Goal: Register for event/course

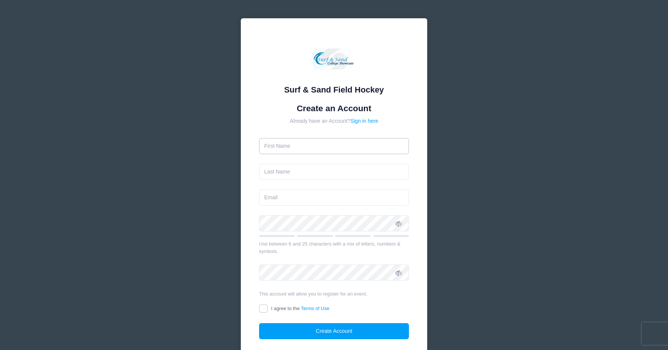
scroll to position [3, 0]
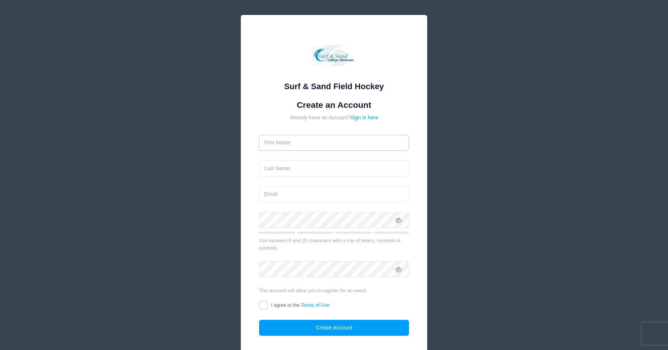
click at [400, 142] on input "text" at bounding box center [334, 143] width 150 height 16
type input "[PERSON_NAME]"
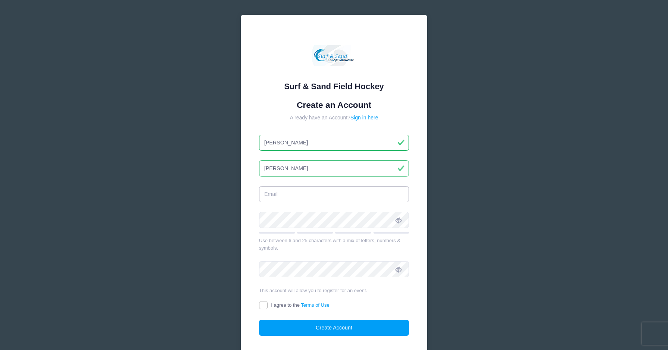
type input "[PERSON_NAME][EMAIL_ADDRESS][PERSON_NAME][DOMAIN_NAME]"
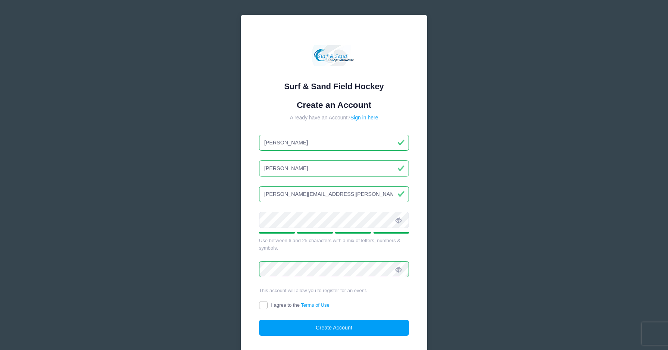
click at [262, 304] on input "I agree to the Terms of Use" at bounding box center [263, 305] width 9 height 9
checkbox input "true"
click at [296, 326] on button "Create Account" at bounding box center [334, 327] width 150 height 16
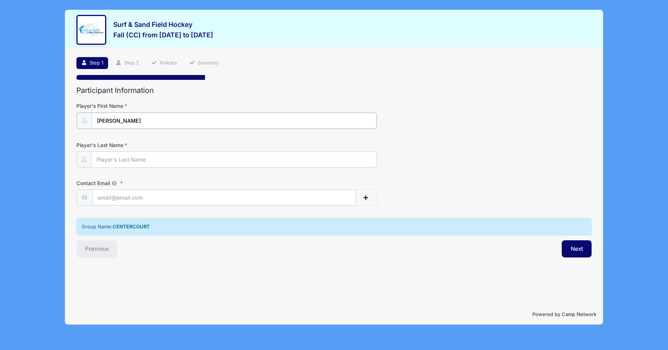
type input "[PERSON_NAME]"
type input "[PERSON_NAME][EMAIL_ADDRESS][PERSON_NAME][DOMAIN_NAME]"
click at [575, 248] on button "Next" at bounding box center [577, 247] width 30 height 17
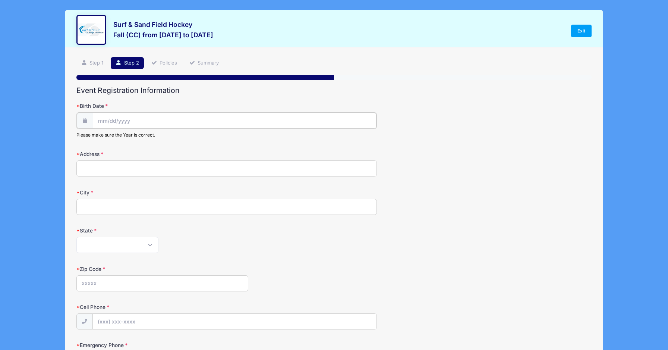
click at [149, 122] on input "Birth Date" at bounding box center [235, 121] width 284 height 16
click at [110, 118] on input "Birth Date" at bounding box center [235, 121] width 284 height 16
click at [100, 120] on input "Birth Date" at bounding box center [235, 121] width 284 height 16
click at [171, 142] on span at bounding box center [172, 142] width 5 height 6
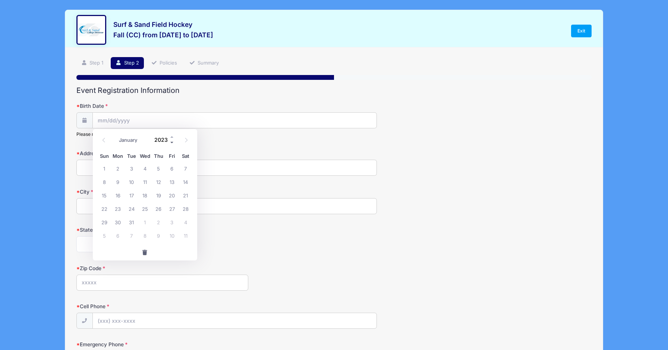
click at [171, 142] on span at bounding box center [172, 142] width 5 height 6
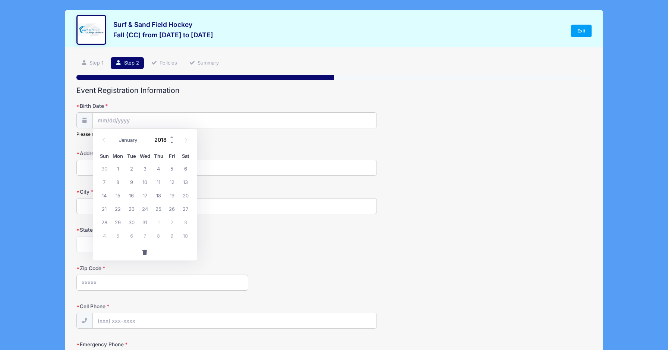
click at [171, 142] on span at bounding box center [172, 142] width 5 height 6
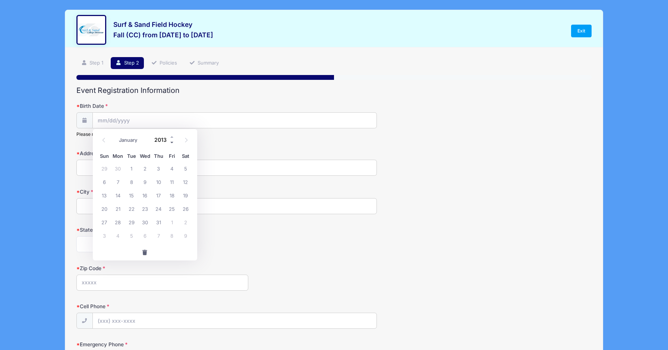
click at [171, 142] on span at bounding box center [172, 142] width 5 height 6
type input "2012"
click at [104, 138] on icon at bounding box center [103, 140] width 5 height 5
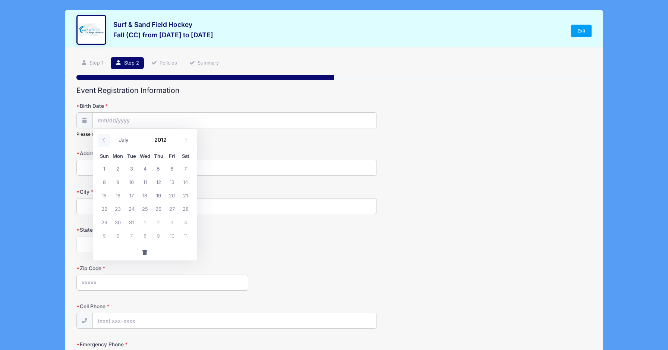
click at [104, 138] on icon at bounding box center [103, 140] width 5 height 5
select select "4"
click at [146, 220] on span "30" at bounding box center [144, 221] width 13 height 13
type input "[DATE]"
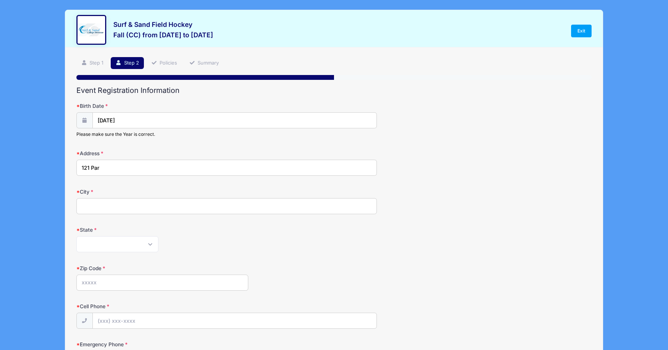
type input "[GEOGRAPHIC_DATA]"
type input "[STREET_ADDRESS][PERSON_NAME]"
type input "Maplewood"
select select "NJ"
type input "07040"
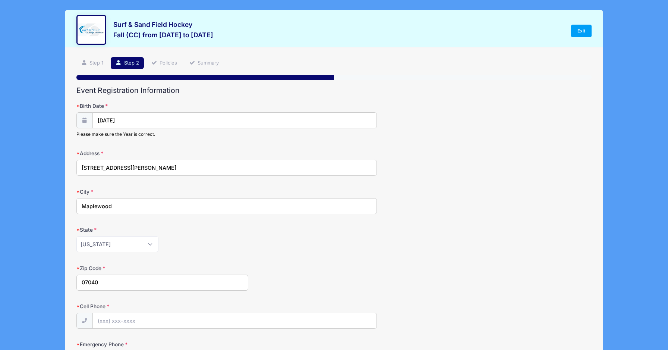
type input "[PERSON_NAME][EMAIL_ADDRESS][PERSON_NAME][DOMAIN_NAME]"
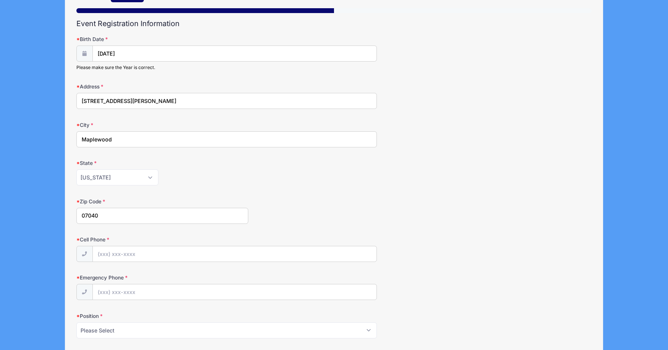
scroll to position [75, 0]
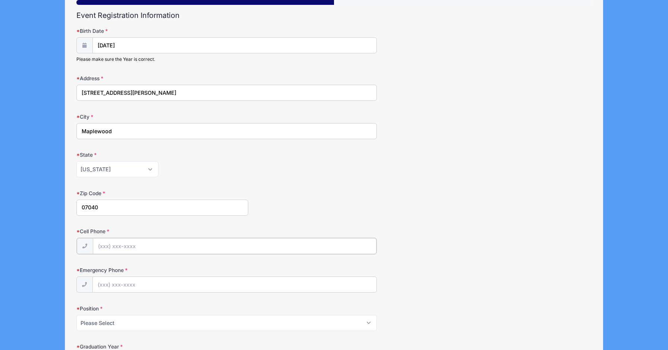
click at [368, 245] on input "Cell Phone" at bounding box center [235, 246] width 284 height 16
type input "[PHONE_NUMBER]"
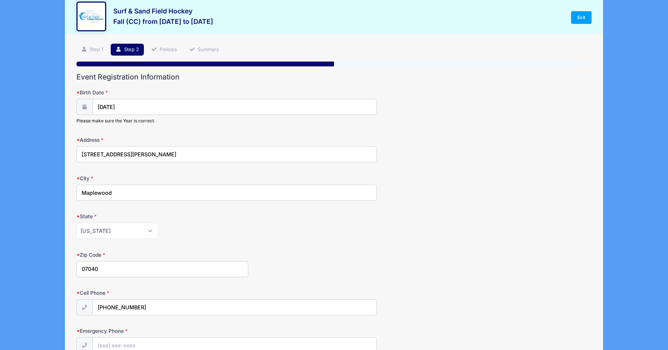
scroll to position [13, 0]
click at [91, 47] on link "Step 1" at bounding box center [92, 50] width 32 height 12
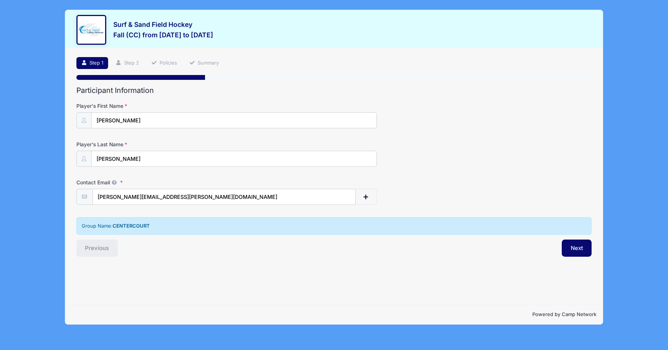
click at [99, 61] on link "Step 1" at bounding box center [92, 63] width 32 height 12
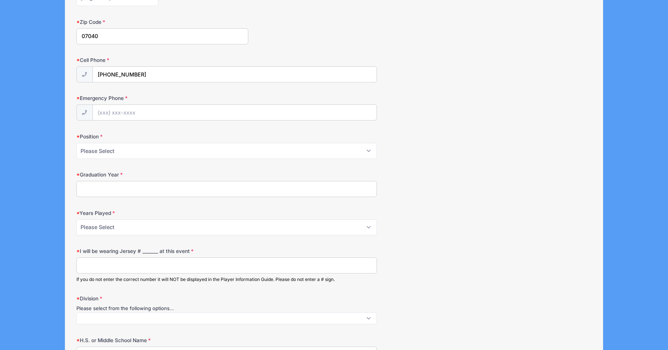
scroll to position [236, 0]
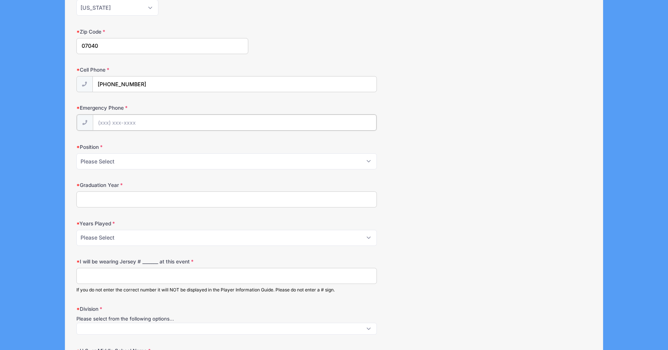
click at [369, 123] on input "Emergency Phone" at bounding box center [235, 122] width 284 height 16
type input "[PHONE_NUMBER]"
select select "Fullback"
click at [225, 203] on input "Graduation Year" at bounding box center [226, 198] width 301 height 16
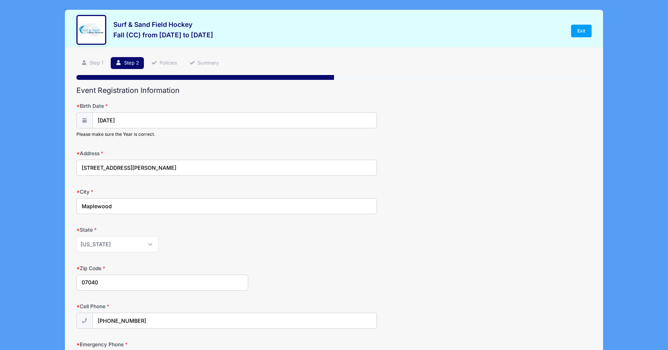
scroll to position [0, 0]
click at [582, 35] on link "Exit" at bounding box center [581, 31] width 21 height 13
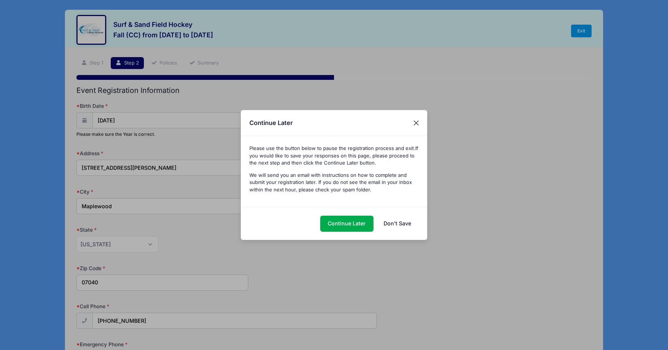
click at [419, 122] on button "Close" at bounding box center [416, 122] width 13 height 13
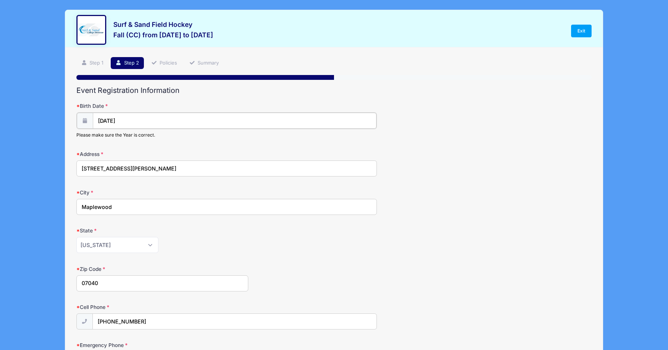
click at [139, 119] on input "[DATE]" at bounding box center [235, 121] width 284 height 16
click at [148, 120] on input "[DATE]" at bounding box center [235, 121] width 284 height 16
click at [92, 62] on link "Step 1" at bounding box center [92, 63] width 32 height 12
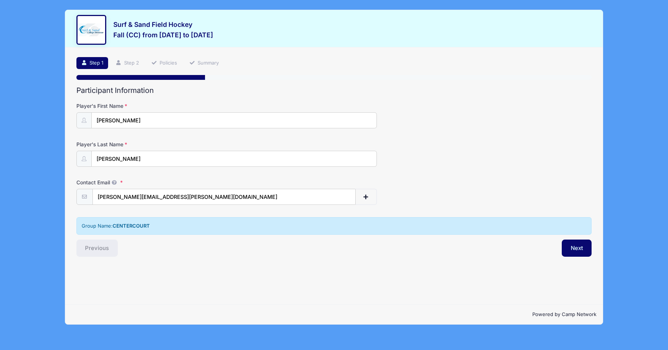
click at [365, 198] on span "button" at bounding box center [366, 196] width 7 height 5
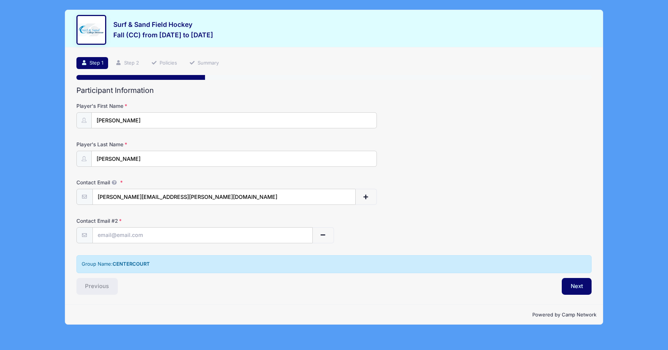
click at [326, 232] on span "button" at bounding box center [323, 234] width 7 height 5
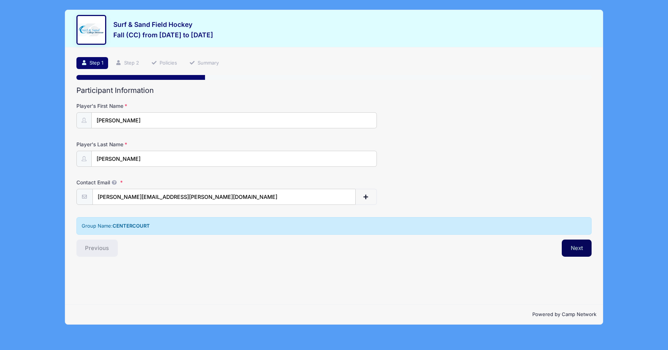
click at [574, 248] on button "Next" at bounding box center [577, 247] width 30 height 17
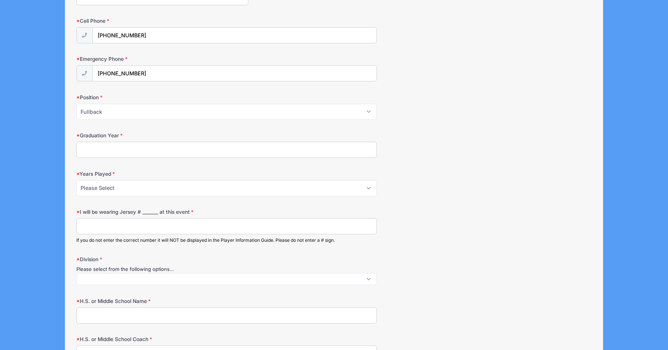
scroll to position [288, 0]
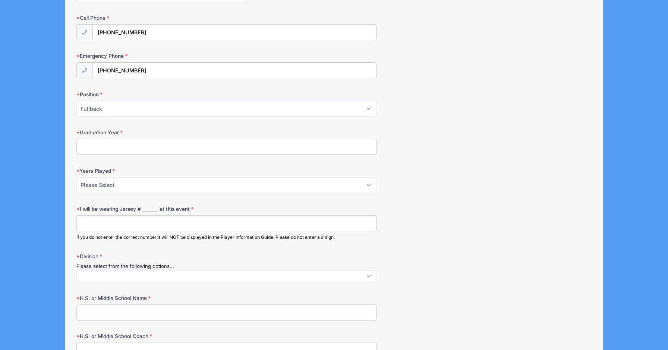
click at [188, 142] on input "Graduation Year" at bounding box center [226, 147] width 301 height 16
select select "3"
click at [94, 221] on input "I will be wearing Jersey # _______ at this event" at bounding box center [226, 223] width 301 height 16
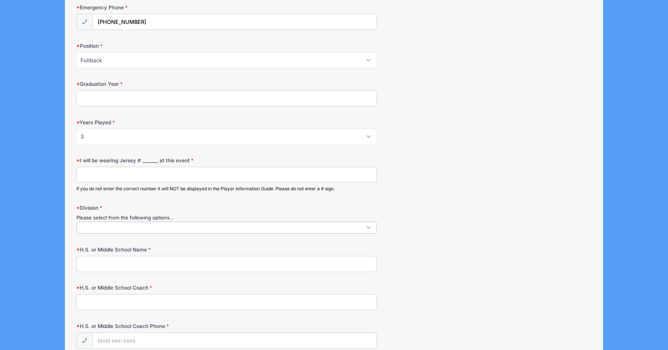
scroll to position [0, 0]
click at [176, 227] on span at bounding box center [226, 227] width 301 height 12
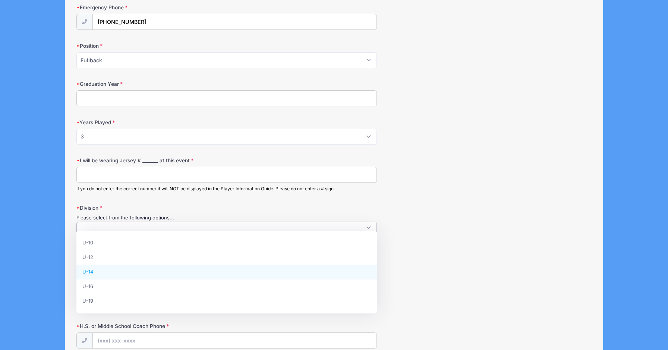
select select "U-14"
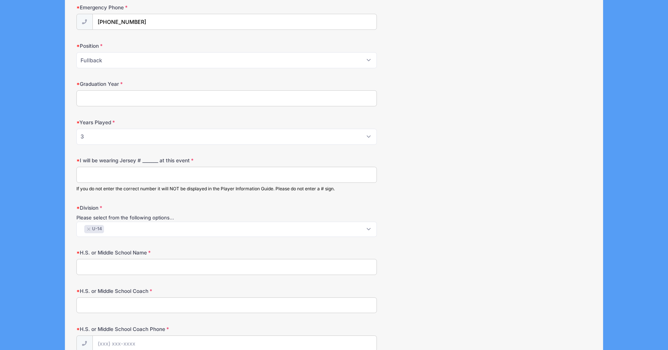
click at [370, 265] on input "H.S. or Middle School Name" at bounding box center [226, 267] width 301 height 16
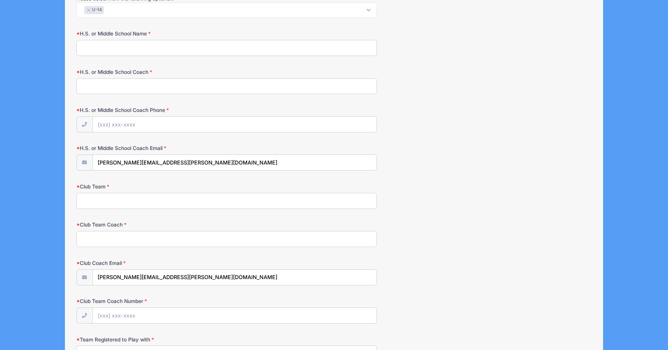
scroll to position [553, 0]
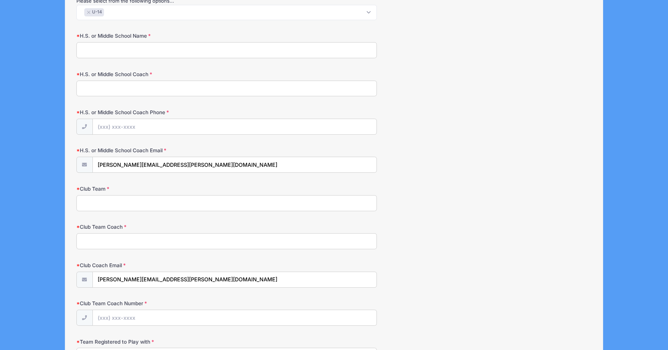
click at [110, 198] on input "Club Team" at bounding box center [226, 203] width 301 height 16
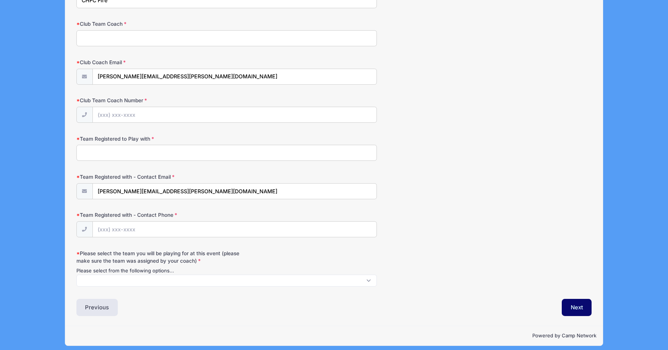
scroll to position [756, 0]
type input "CHFC Fire"
click at [330, 277] on span at bounding box center [226, 281] width 301 height 12
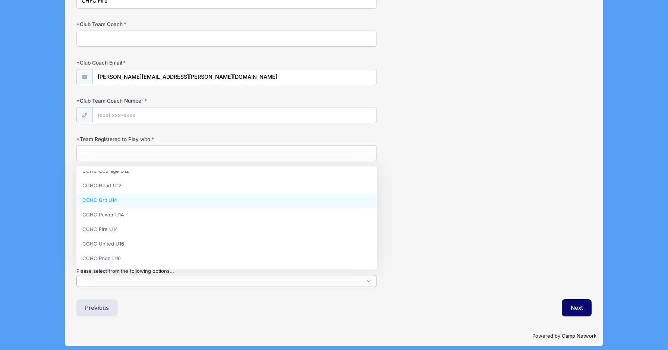
scroll to position [36, 0]
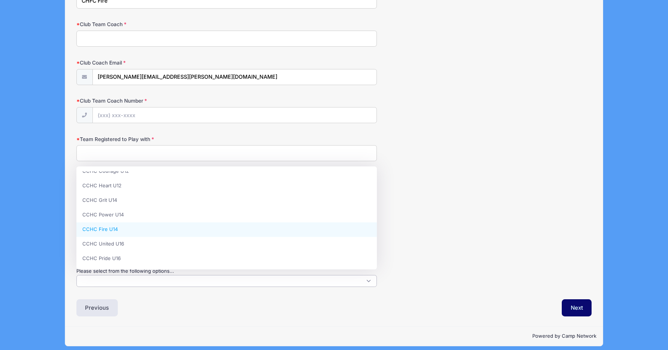
select select "CCHC Fire U14"
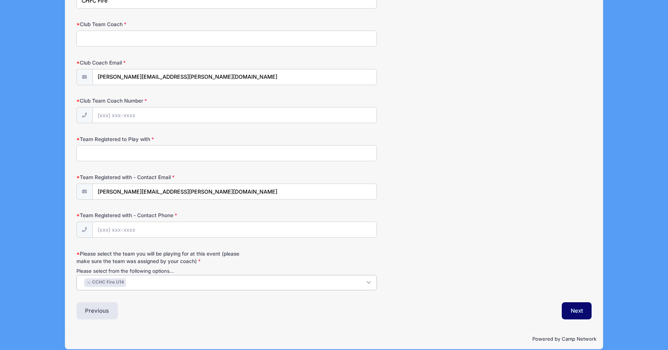
scroll to position [754, 0]
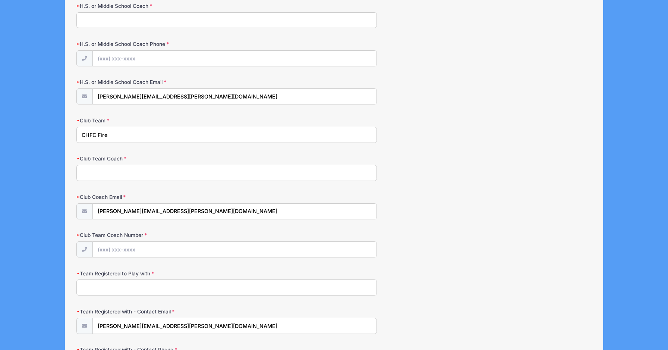
scroll to position [614, 0]
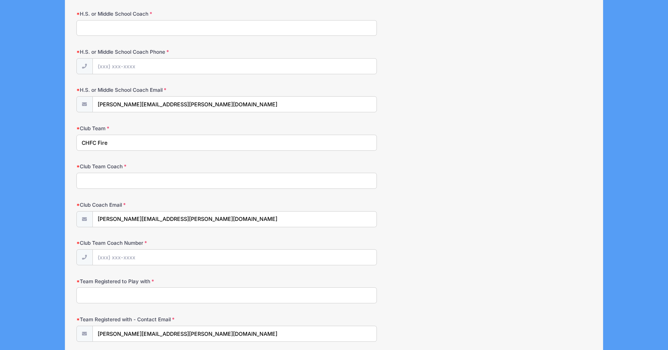
click at [102, 139] on input "CHFC Fire" at bounding box center [226, 143] width 301 height 16
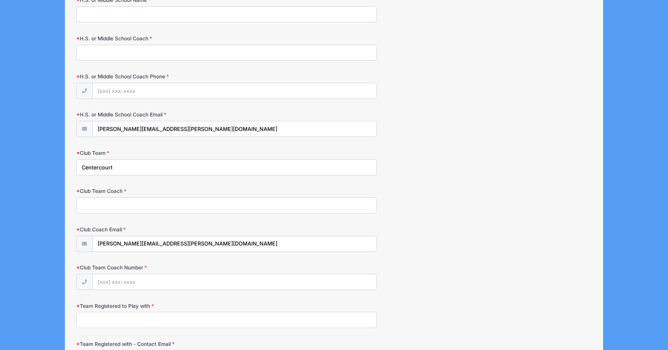
type input "Centercourt"
drag, startPoint x: 195, startPoint y: 126, endPoint x: 84, endPoint y: 126, distance: 111.5
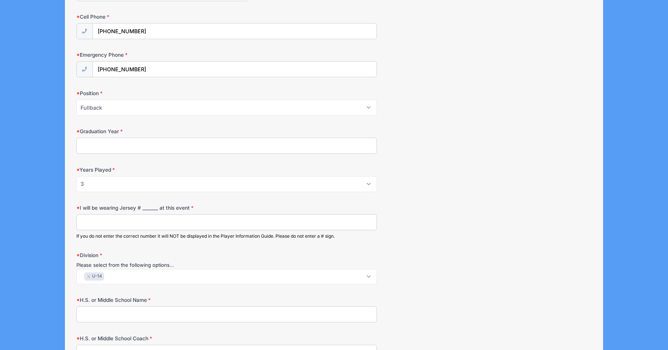
scroll to position [292, 0]
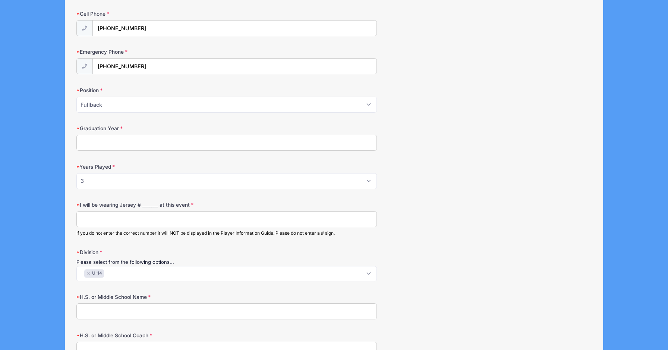
click at [135, 143] on input "Graduation Year" at bounding box center [226, 143] width 301 height 16
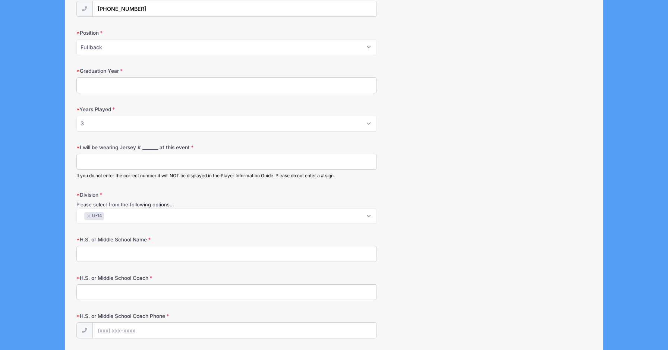
scroll to position [347, 0]
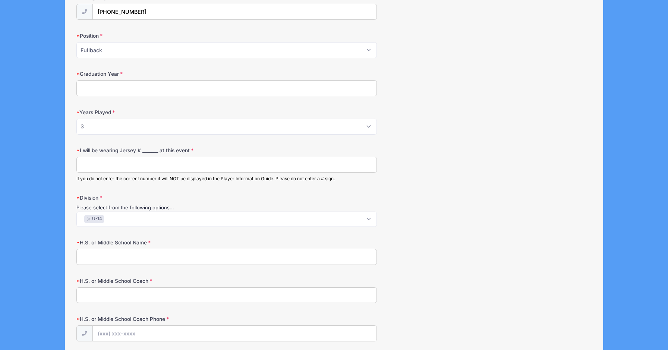
click at [92, 163] on input "I will be wearing Jersey # _______ at this event" at bounding box center [226, 165] width 301 height 16
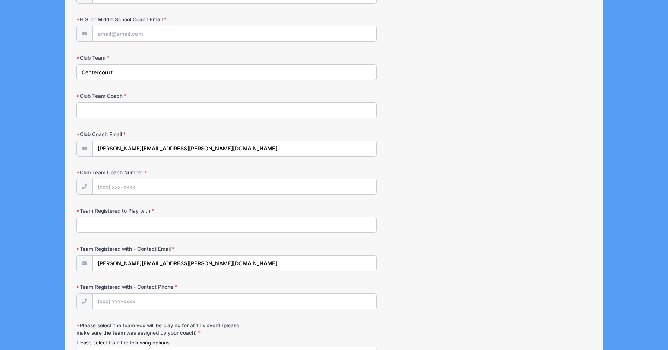
scroll to position [685, 0]
type input "107"
drag, startPoint x: 189, startPoint y: 143, endPoint x: 70, endPoint y: 139, distance: 118.2
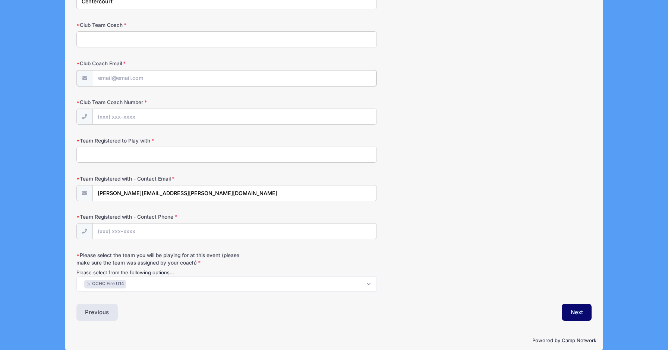
scroll to position [756, 0]
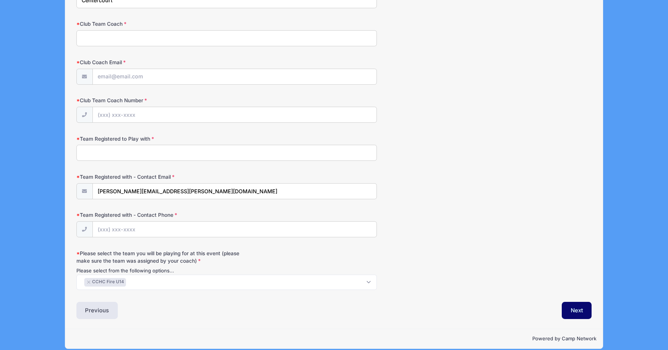
click at [116, 149] on input "Team Registered to Play with" at bounding box center [226, 153] width 301 height 16
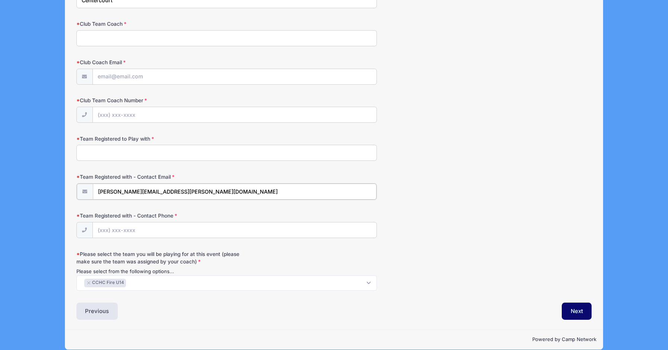
drag, startPoint x: 195, startPoint y: 183, endPoint x: 72, endPoint y: 183, distance: 123.4
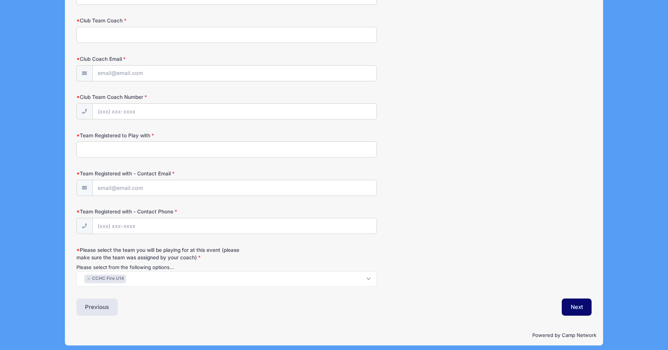
scroll to position [759, 0]
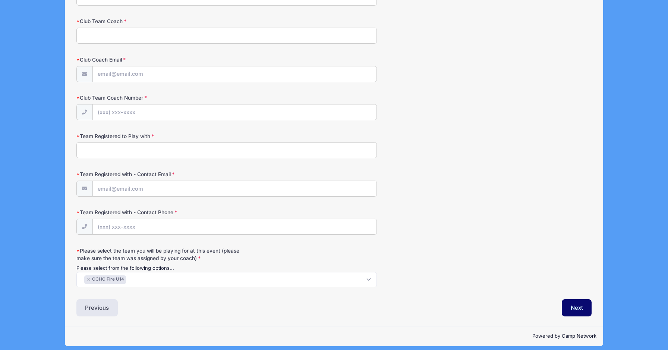
click at [473, 223] on div "Team Registered with - Contact Phone" at bounding box center [334, 221] width 516 height 26
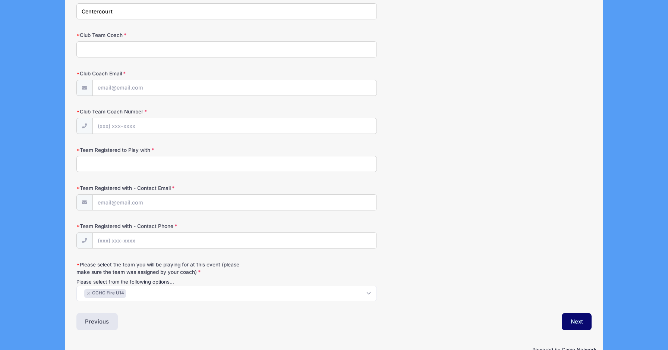
scroll to position [738, 0]
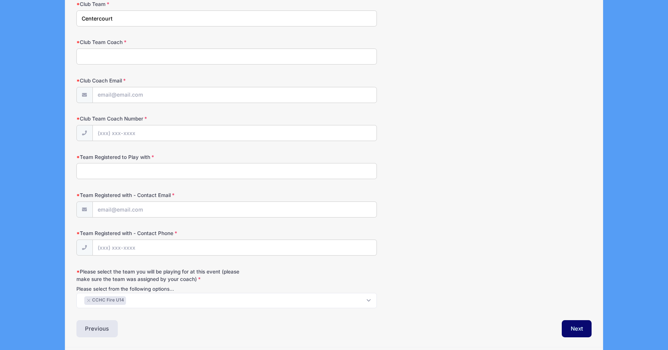
click at [252, 297] on span "× CCHC Fire U14" at bounding box center [226, 300] width 301 height 15
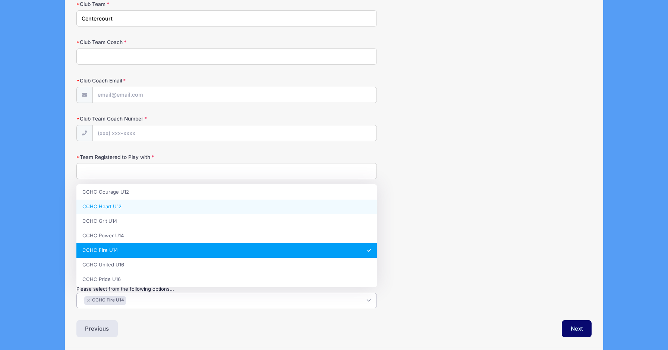
scroll to position [36, 0]
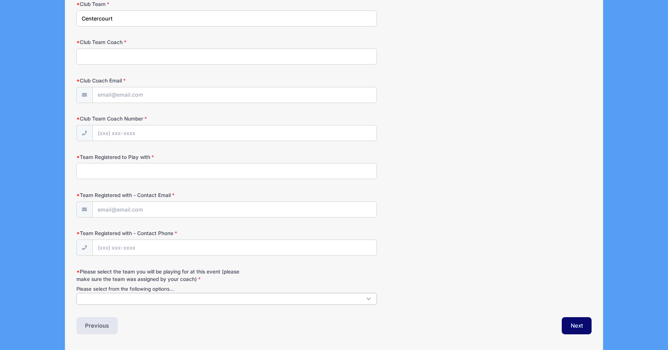
click at [297, 297] on span at bounding box center [226, 299] width 301 height 12
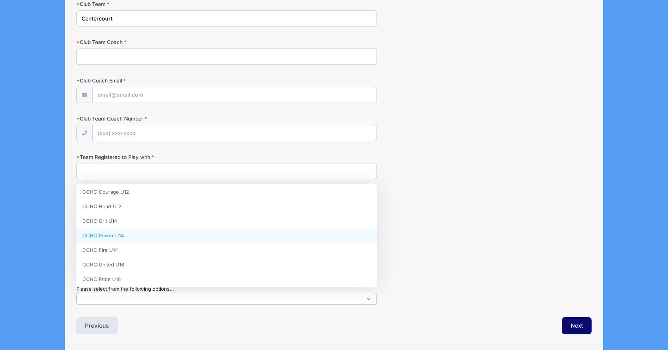
scroll to position [34, 0]
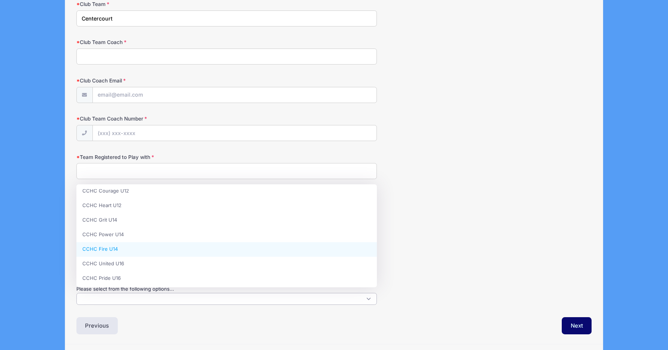
select select "CCHC Fire U14"
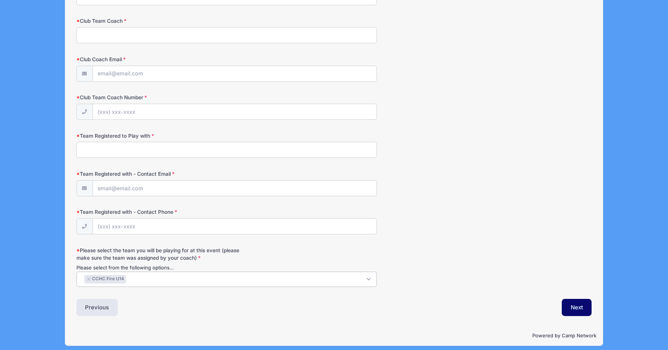
scroll to position [759, 0]
click at [573, 299] on button "Next" at bounding box center [577, 307] width 30 height 17
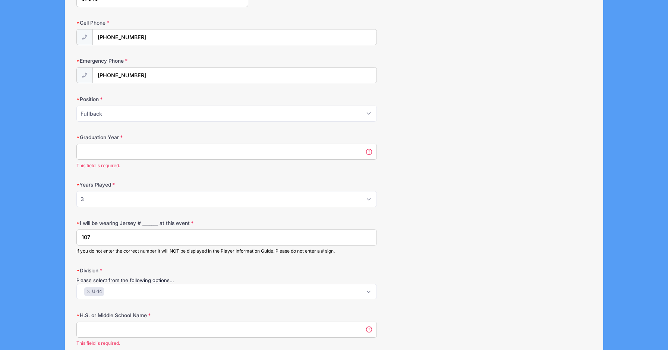
scroll to position [271, 0]
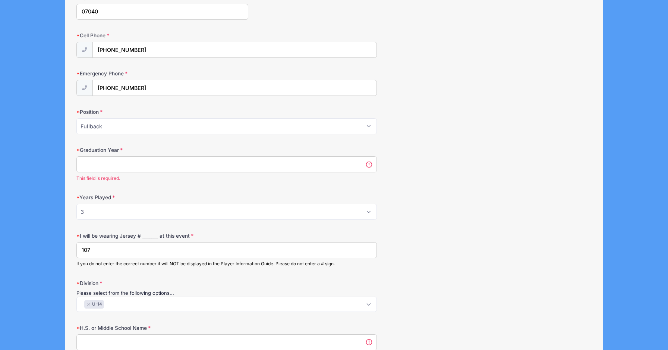
click at [129, 163] on input "Graduation Year" at bounding box center [226, 164] width 301 height 16
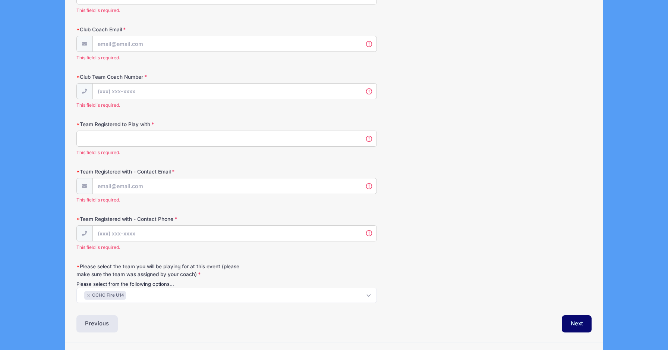
scroll to position [834, 0]
type input "2030"
click at [368, 135] on input "Team Registered to Play with" at bounding box center [226, 139] width 301 height 16
click at [155, 137] on input "Team Registered to Play with" at bounding box center [226, 139] width 301 height 16
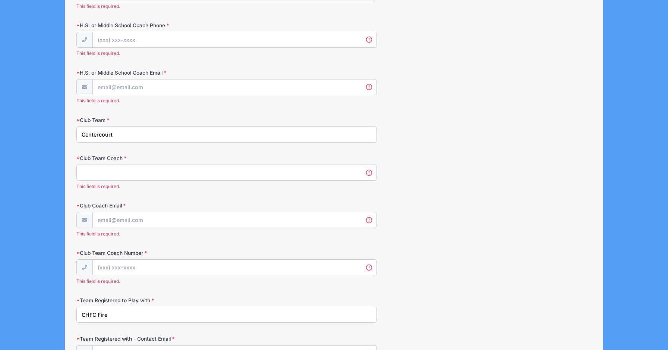
scroll to position [657, 0]
type input "CHFC Fire"
click at [92, 174] on input "Club Team Coach" at bounding box center [226, 174] width 301 height 16
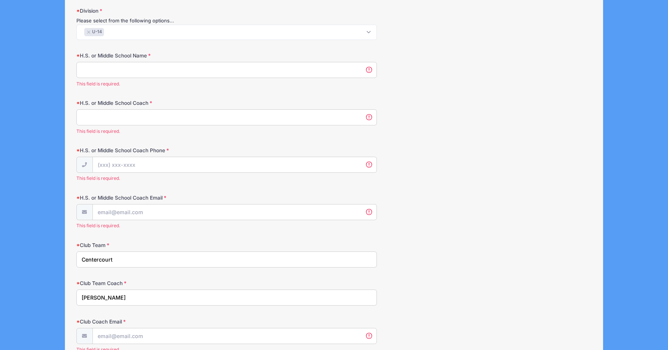
scroll to position [533, 0]
type input "[PERSON_NAME]"
click at [95, 71] on input "H.S. or Middle School Name" at bounding box center [226, 71] width 301 height 16
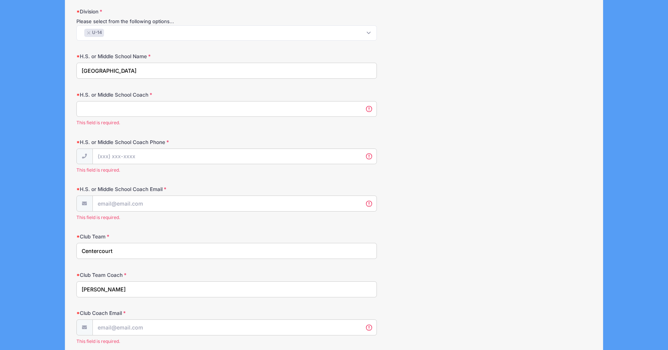
type input "[GEOGRAPHIC_DATA]"
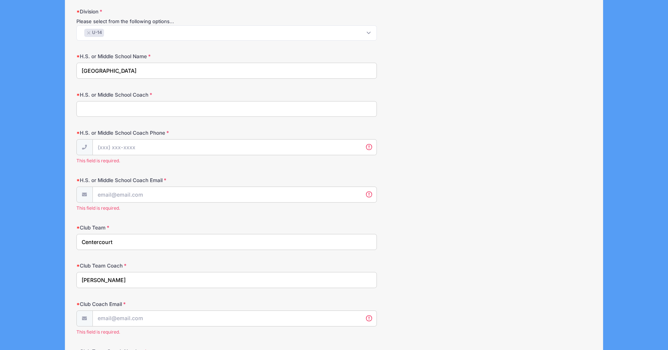
drag, startPoint x: 95, startPoint y: 71, endPoint x: 101, endPoint y: 110, distance: 39.3
type input "n/a"
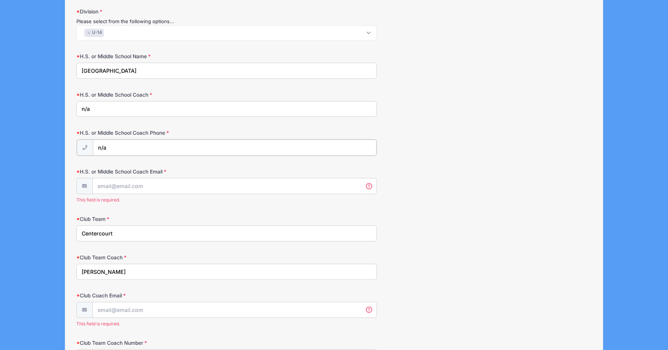
type input "n/a"
click at [150, 181] on input "H.S. or Middle School Coach Email" at bounding box center [235, 185] width 284 height 16
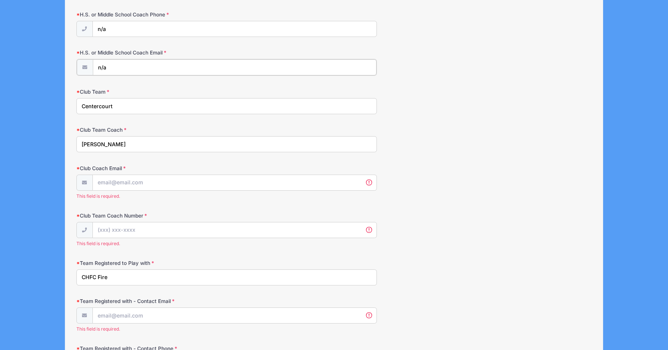
scroll to position [652, 0]
type input "n/a"
click at [121, 177] on input "Club Coach Email" at bounding box center [235, 181] width 284 height 16
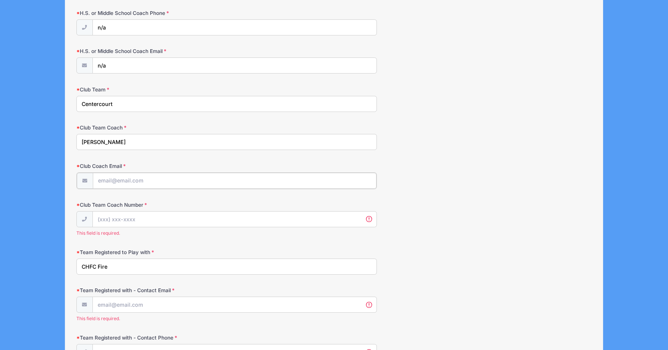
click at [172, 176] on input "Club Coach Email" at bounding box center [235, 181] width 284 height 16
paste input "[EMAIL_ADDRESS][DOMAIN_NAME]"
type input "[EMAIL_ADDRESS][DOMAIN_NAME]"
click at [161, 211] on input "Club Team Coach Number" at bounding box center [235, 219] width 284 height 16
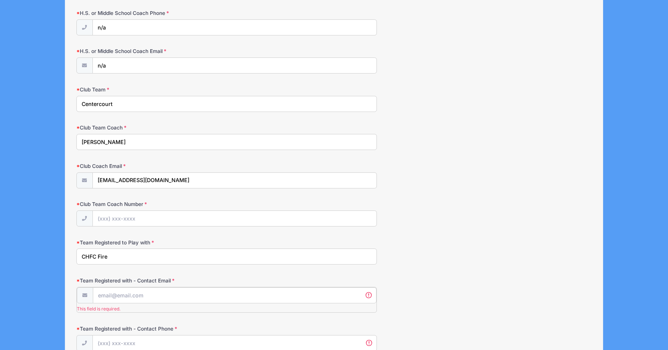
click at [143, 295] on input "Team Registered with - Contact Email" at bounding box center [235, 295] width 284 height 16
click at [477, 247] on div "Team Registered to Play with CHFC Fire" at bounding box center [334, 252] width 516 height 26
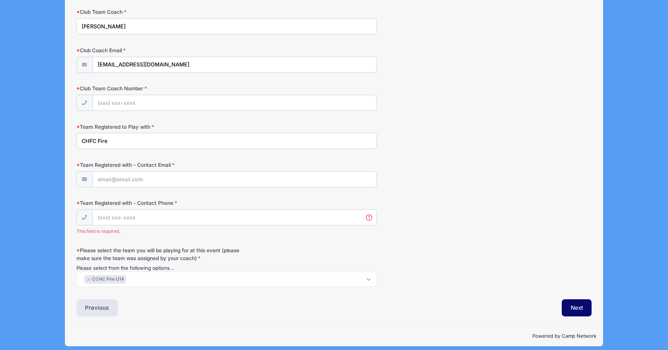
scroll to position [768, 0]
click at [87, 135] on input "CHFC Fire" at bounding box center [226, 141] width 301 height 16
paste input "FHC"
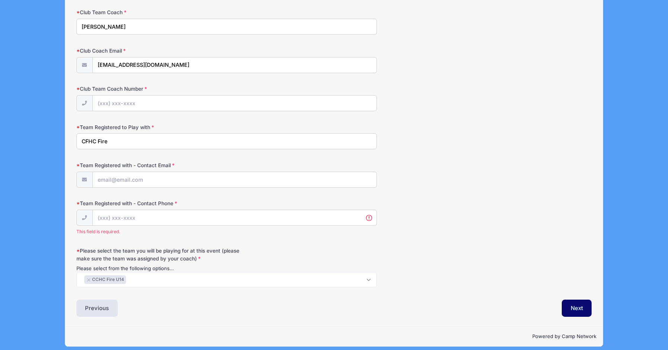
type input "CFHC Fire"
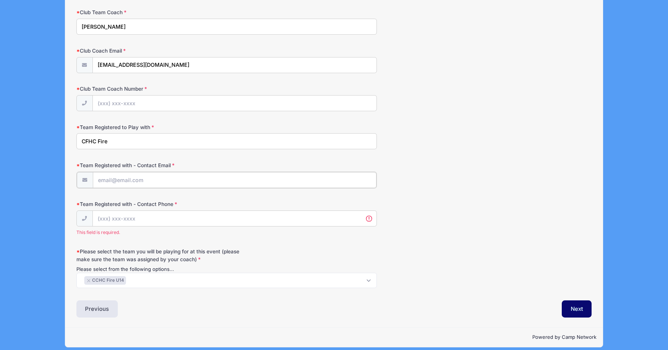
click at [117, 172] on input "Team Registered with - Contact Email" at bounding box center [235, 180] width 284 height 16
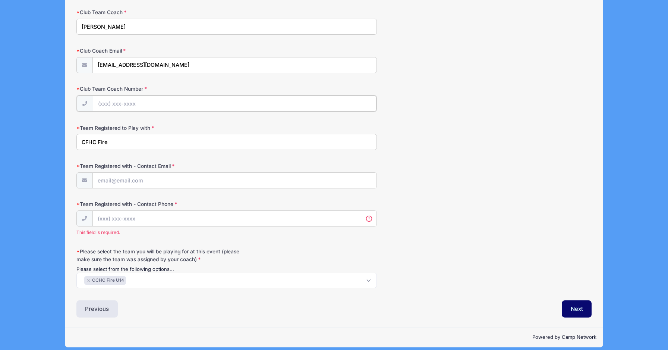
click at [136, 100] on input "Club Team Coach Number" at bounding box center [235, 103] width 284 height 16
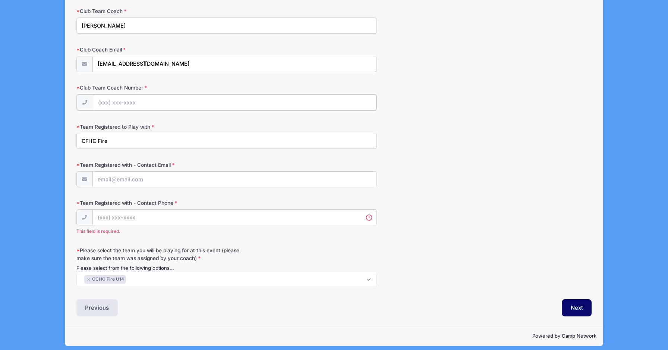
scroll to position [768, 0]
click at [133, 176] on input "Team Registered with - Contact Email" at bounding box center [235, 179] width 284 height 16
click at [136, 172] on input "Team Registered with - Contact Email" at bounding box center [235, 179] width 284 height 16
paste input "CFHC"
type input "CFHC"
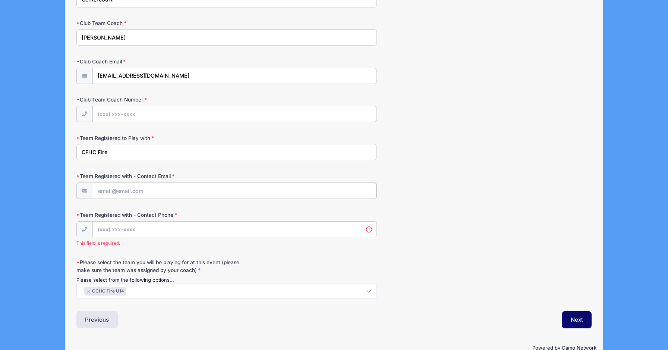
scroll to position [746, 0]
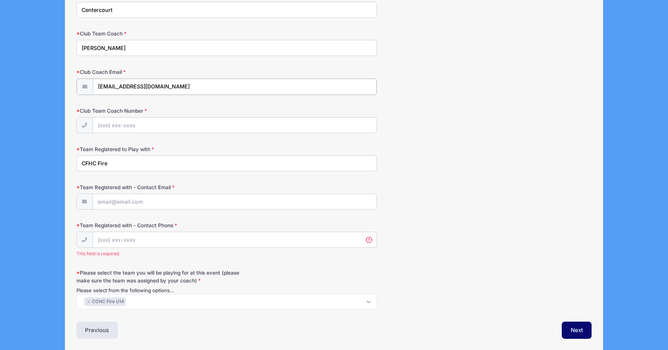
click at [160, 81] on input "[EMAIL_ADDRESS][DOMAIN_NAME]" at bounding box center [235, 87] width 284 height 16
click at [119, 195] on input "Team Registered with - Contact Email" at bounding box center [235, 201] width 284 height 16
paste input "[EMAIL_ADDRESS][DOMAIN_NAME]"
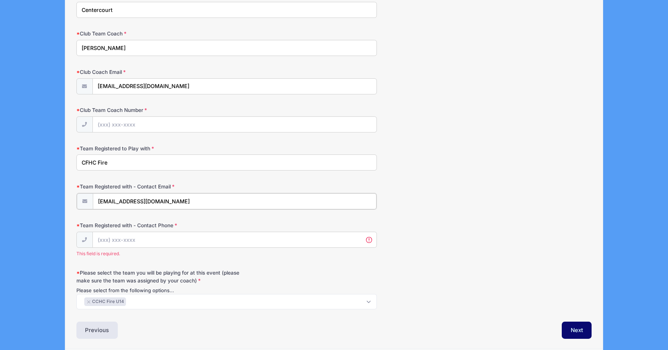
click at [107, 196] on input "[EMAIL_ADDRESS][DOMAIN_NAME]" at bounding box center [235, 201] width 284 height 16
type input "[EMAIL_ADDRESS][DOMAIN_NAME]"
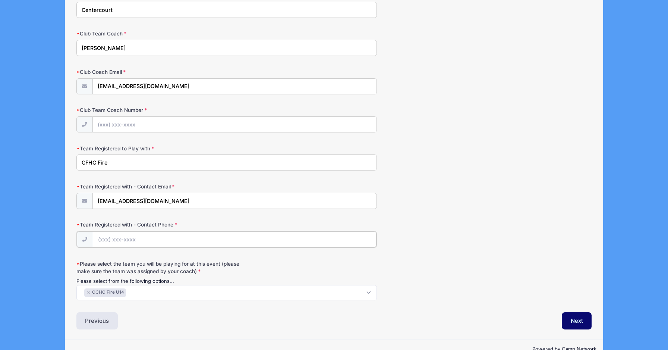
paste input "[PHONE_NUMBER]"
type input "[PHONE_NUMBER]"
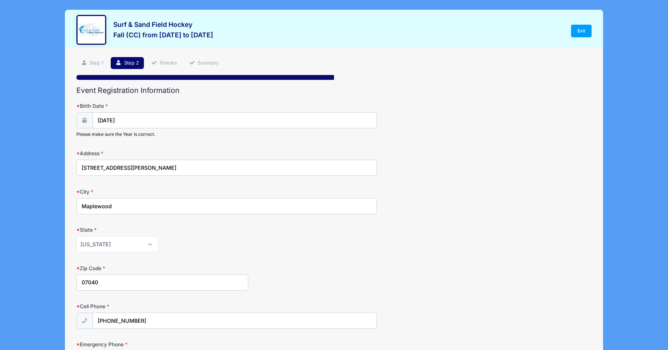
scroll to position [0, 0]
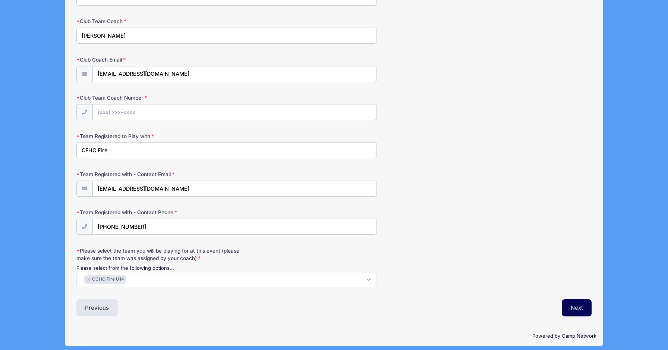
click at [575, 299] on button "Next" at bounding box center [577, 307] width 30 height 17
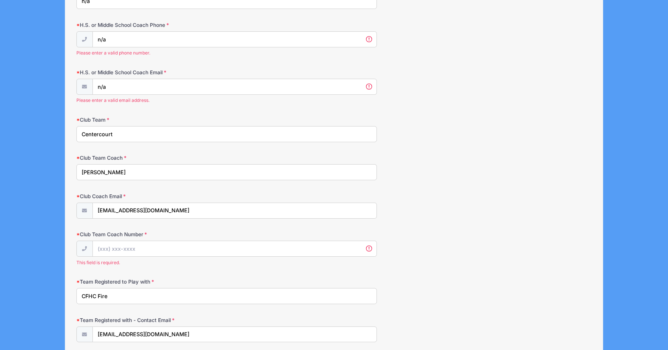
scroll to position [620, 0]
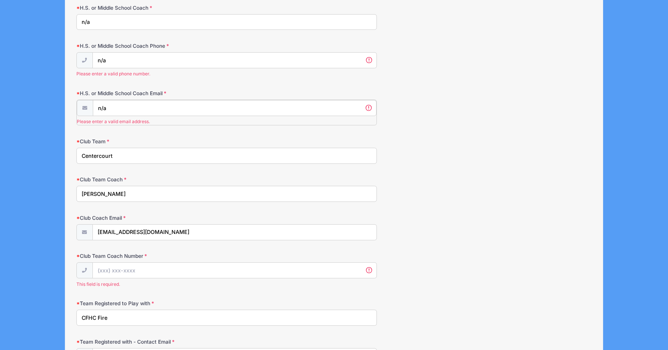
click at [127, 107] on input "n/a" at bounding box center [235, 108] width 284 height 16
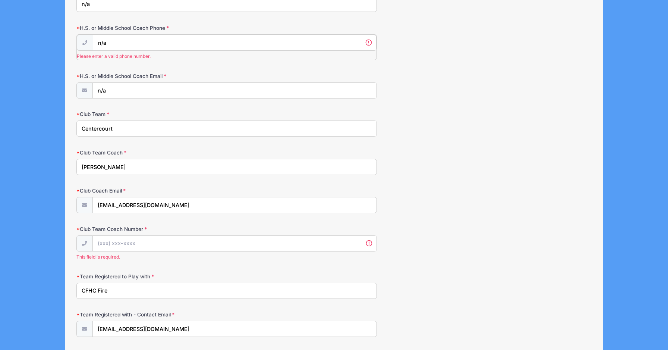
click at [111, 40] on input "n/a" at bounding box center [235, 43] width 284 height 16
click at [111, 40] on input "n/a" at bounding box center [235, 42] width 284 height 16
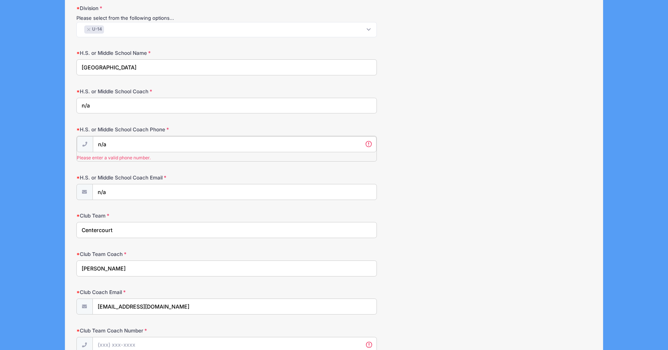
scroll to position [531, 0]
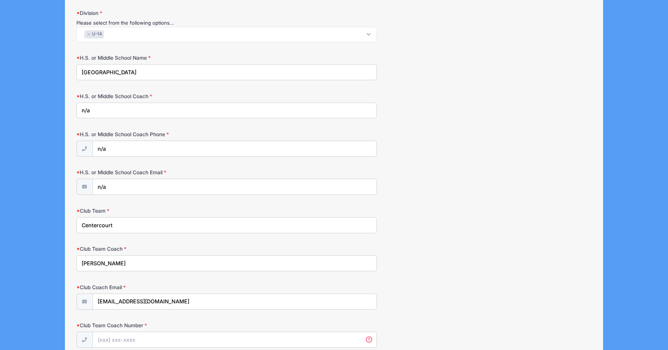
drag, startPoint x: 89, startPoint y: 108, endPoint x: 68, endPoint y: 109, distance: 21.3
click at [68, 109] on div "Step 2 /7 Step 1 Step 2 Policies Summary Participant Information Player's First…" at bounding box center [333, 39] width 537 height 1046
click at [103, 144] on input "n/a" at bounding box center [235, 149] width 284 height 16
drag, startPoint x: 118, startPoint y: 144, endPoint x: 104, endPoint y: 146, distance: 14.2
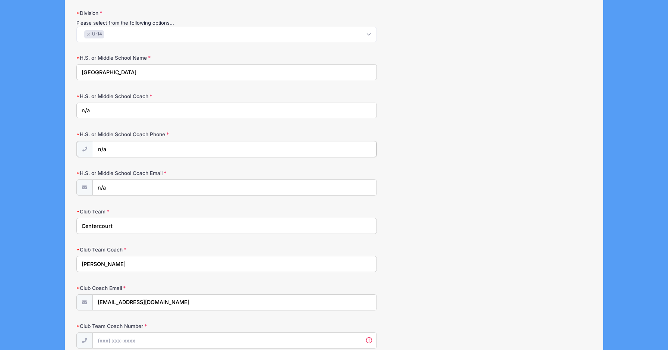
click at [118, 144] on input "n/a" at bounding box center [235, 149] width 284 height 16
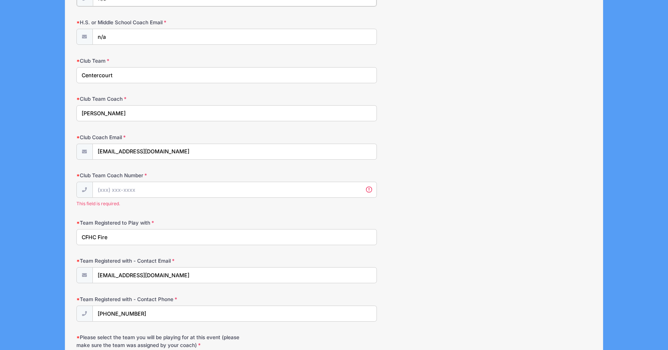
scroll to position [680, 0]
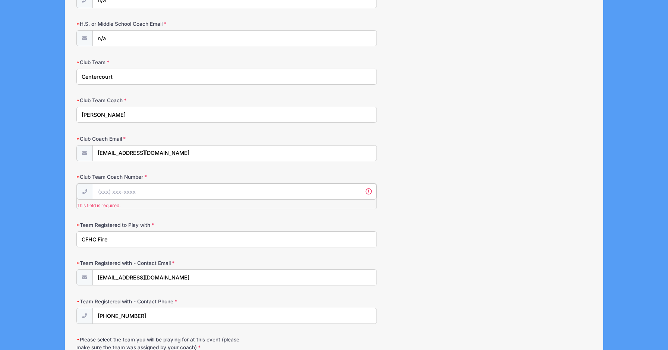
click at [154, 190] on input "Club Team Coach Number" at bounding box center [235, 191] width 284 height 16
paste input "[PHONE_NUMBER]"
type input "[PHONE_NUMBER]"
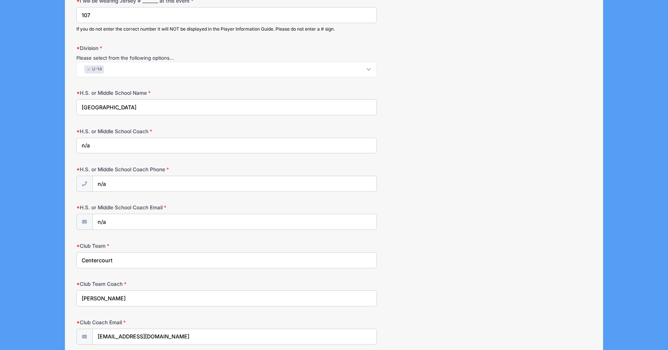
scroll to position [495, 0]
click at [85, 221] on icon at bounding box center [85, 223] width 6 height 5
click at [108, 220] on input "n/a" at bounding box center [235, 223] width 284 height 16
click at [107, 220] on input "n/a" at bounding box center [235, 223] width 284 height 16
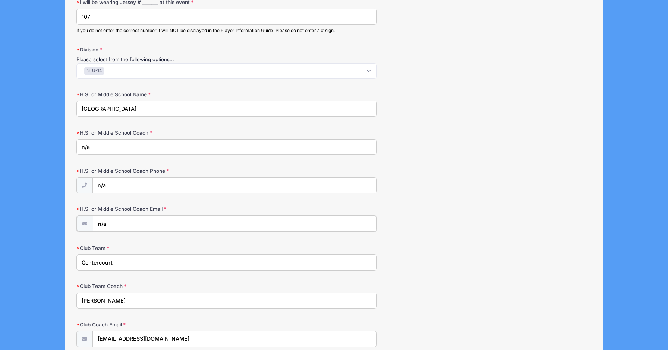
click at [107, 220] on input "n/a" at bounding box center [235, 223] width 284 height 16
click at [93, 143] on input "n/a" at bounding box center [226, 147] width 301 height 16
drag, startPoint x: 97, startPoint y: 143, endPoint x: 69, endPoint y: 142, distance: 28.0
click at [69, 142] on div "Step 2 /7 Step 1 Step 2 Policies Summary Participant Information Player's First…" at bounding box center [333, 71] width 537 height 1037
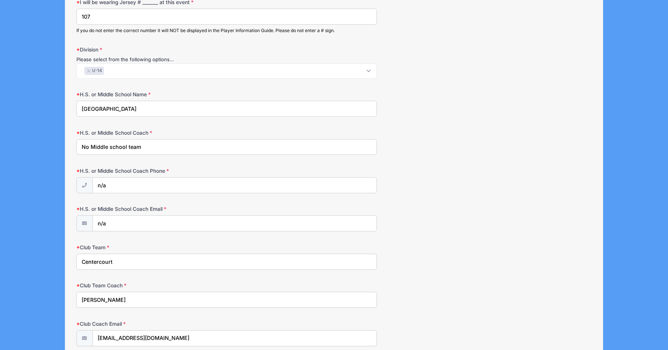
type input "No Middle school team"
click at [100, 184] on input "n/a" at bounding box center [235, 185] width 284 height 16
drag, startPoint x: 100, startPoint y: 184, endPoint x: 104, endPoint y: 183, distance: 4.5
click at [100, 184] on input "n/a" at bounding box center [235, 185] width 284 height 16
click at [112, 183] on input "n/a" at bounding box center [235, 185] width 284 height 16
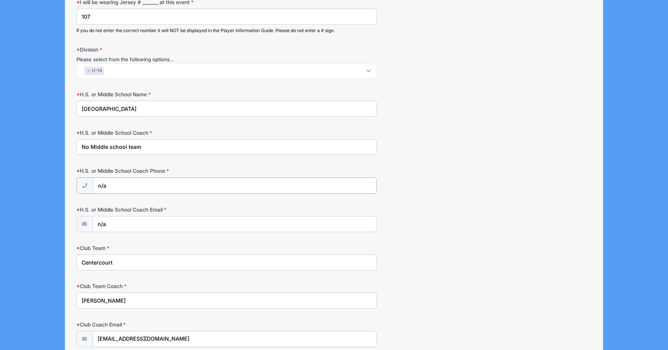
drag, startPoint x: 142, startPoint y: 180, endPoint x: 86, endPoint y: 180, distance: 56.7
click at [86, 180] on div "n/a" at bounding box center [226, 185] width 301 height 17
type input "[PHONE_NUMBER]"
click at [115, 223] on input "n/a" at bounding box center [235, 223] width 284 height 16
type input "n"
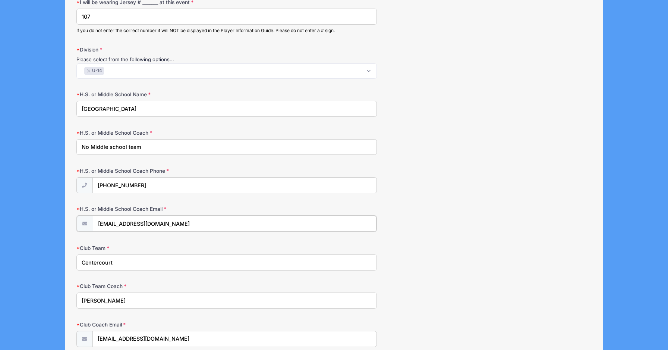
type input "[EMAIL_ADDRESS][DOMAIN_NAME]"
drag, startPoint x: 151, startPoint y: 142, endPoint x: 67, endPoint y: 142, distance: 83.1
click at [67, 142] on div "Step 2 /7 Step 1 Step 2 Policies Summary Participant Information Player's First…" at bounding box center [333, 71] width 537 height 1037
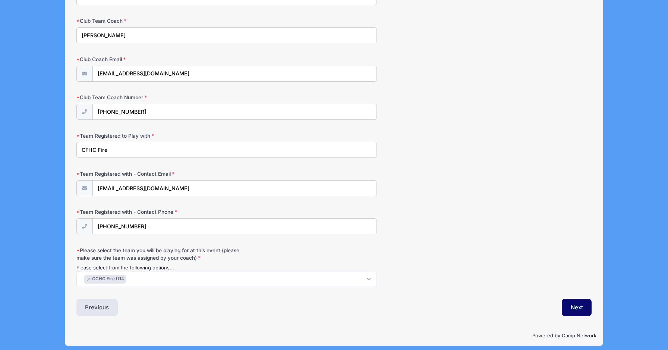
scroll to position [759, 0]
type input "MMS doesn't have a team"
click at [575, 300] on button "Next" at bounding box center [577, 307] width 30 height 17
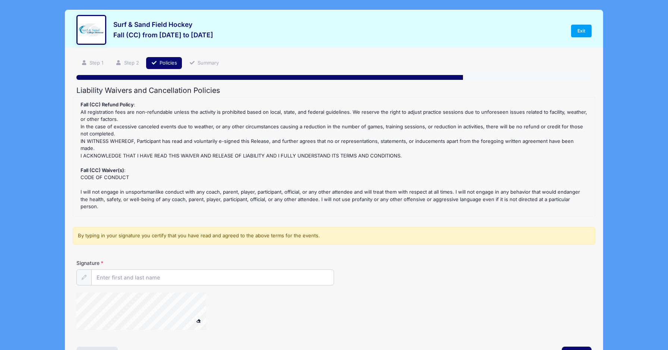
scroll to position [0, 0]
click at [113, 278] on input "Signature" at bounding box center [213, 278] width 242 height 16
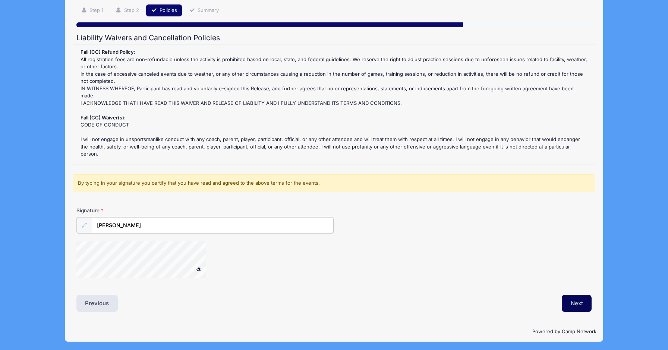
type input "[PERSON_NAME]"
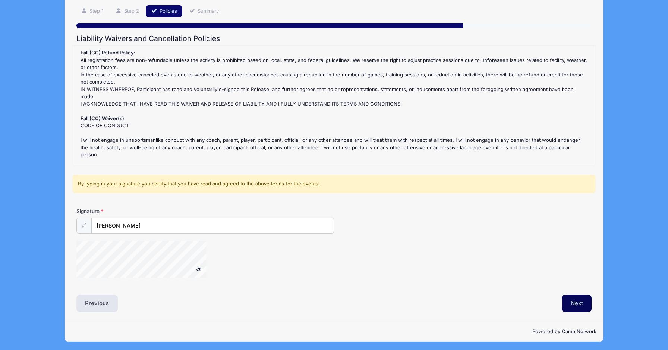
click at [573, 300] on button "Next" at bounding box center [577, 303] width 30 height 17
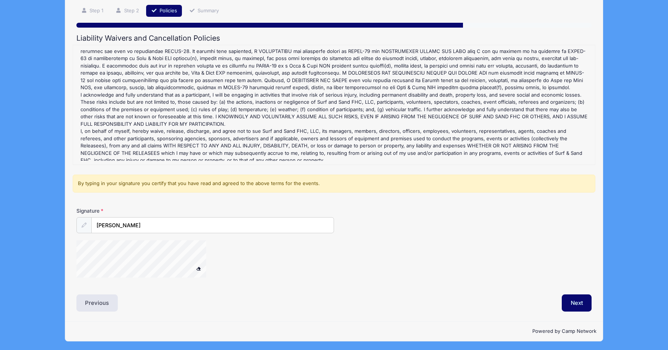
scroll to position [52, 0]
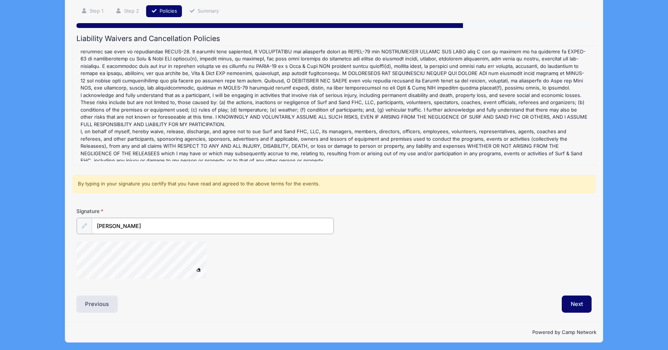
drag, startPoint x: 155, startPoint y: 223, endPoint x: 155, endPoint y: 233, distance: 10.5
click at [155, 223] on input "[PERSON_NAME]" at bounding box center [213, 226] width 242 height 16
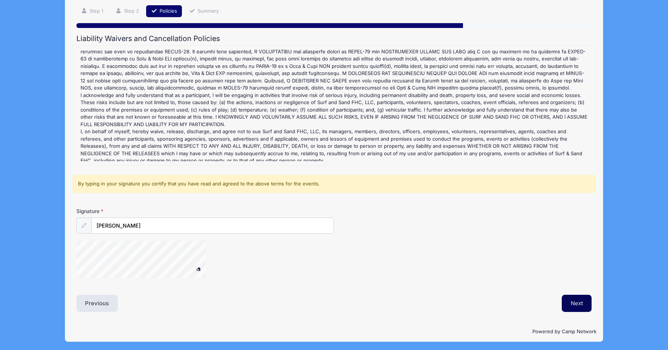
click at [580, 305] on button "Next" at bounding box center [577, 303] width 30 height 17
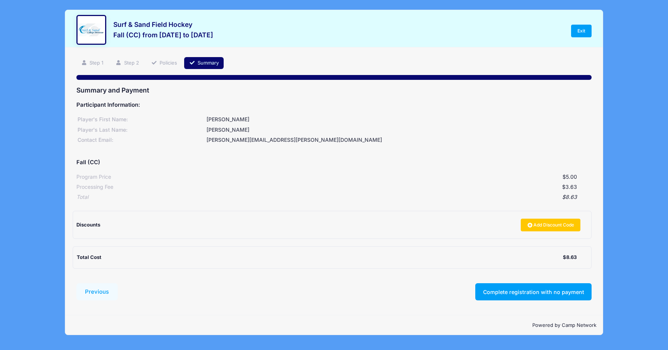
scroll to position [0, 0]
click at [518, 287] on button "Complete registration with no payment" at bounding box center [533, 291] width 116 height 17
